Goal: Task Accomplishment & Management: Use online tool/utility

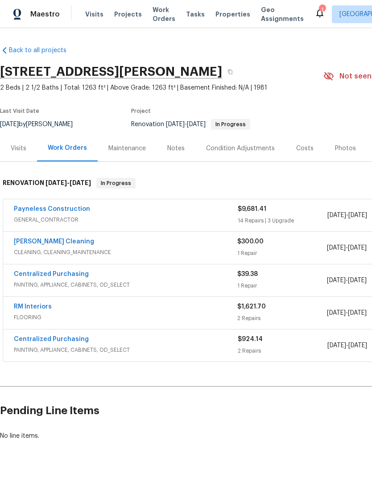
click at [38, 306] on link "RM Interiors" at bounding box center [33, 307] width 38 height 6
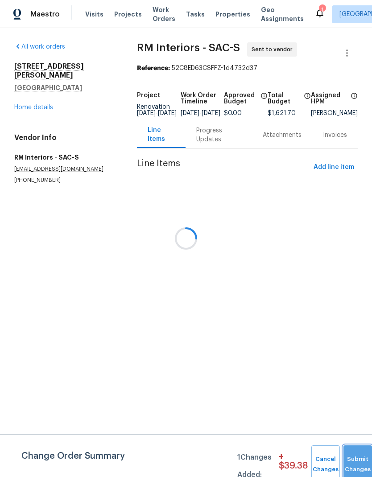
click at [354, 461] on button "Submit Changes" at bounding box center [358, 465] width 29 height 38
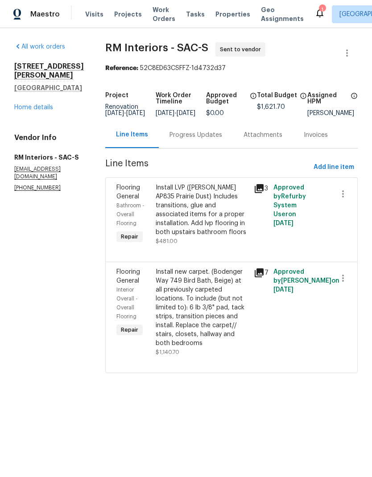
click at [213, 140] on div "Progress Updates" at bounding box center [196, 135] width 53 height 9
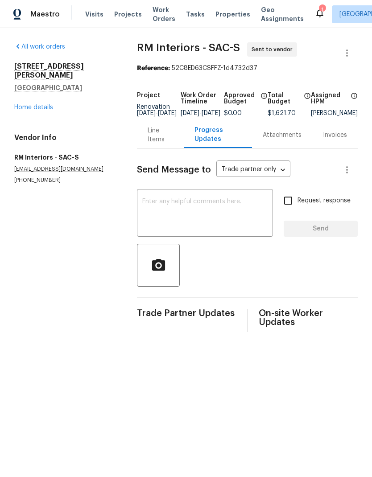
click at [194, 211] on textarea at bounding box center [204, 214] width 125 height 31
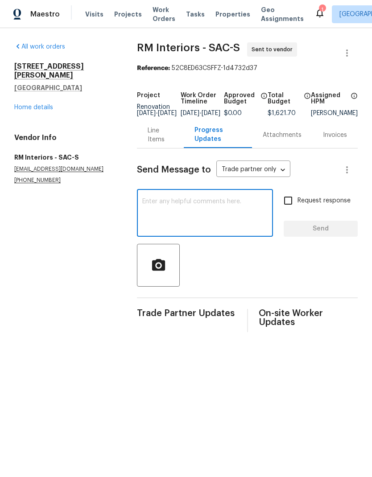
click at [36, 104] on link "Home details" at bounding box center [33, 107] width 39 height 6
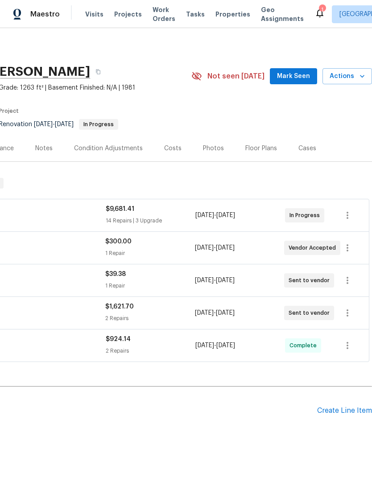
scroll to position [0, 132]
